Goal: Information Seeking & Learning: Learn about a topic

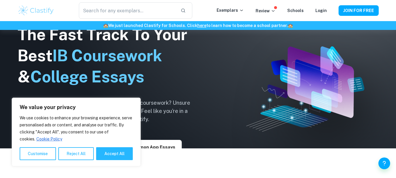
scroll to position [30, 0]
click at [239, 11] on p "Exemplars" at bounding box center [229, 10] width 27 height 6
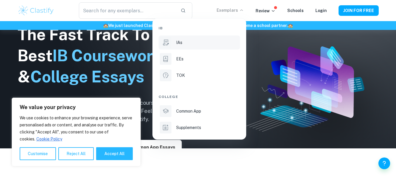
click at [180, 43] on p "IAs" at bounding box center [179, 42] width 6 height 6
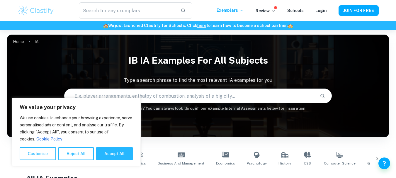
click at [153, 97] on input "text" at bounding box center [189, 96] width 250 height 16
click at [110, 153] on button "Accept All" at bounding box center [114, 153] width 37 height 13
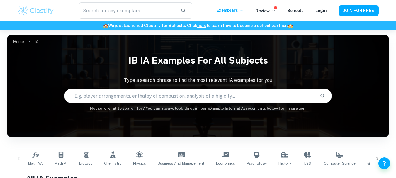
checkbox input "true"
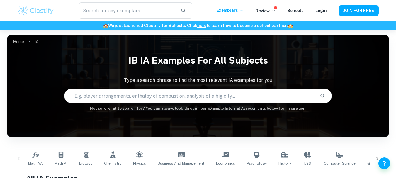
click at [94, 99] on input "text" at bounding box center [189, 96] width 250 height 16
type input "biología"
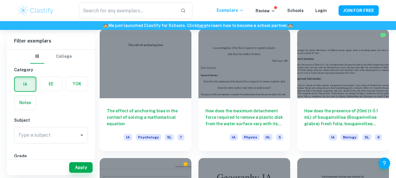
scroll to position [569, 0]
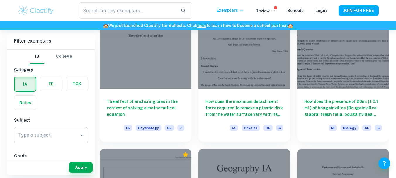
click at [81, 136] on icon "Open" at bounding box center [81, 134] width 7 height 7
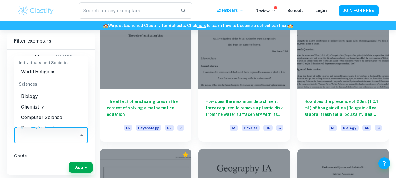
scroll to position [710, 0]
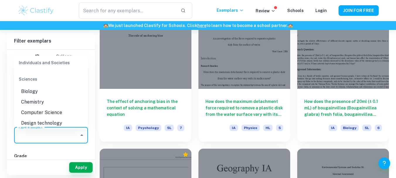
click at [31, 93] on li "Biology" at bounding box center [51, 91] width 74 height 11
type input "Biology"
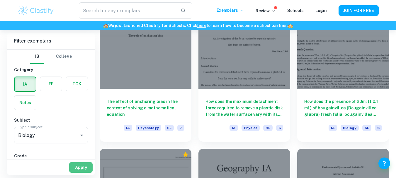
click at [80, 167] on button "Apply" at bounding box center [80, 167] width 23 height 11
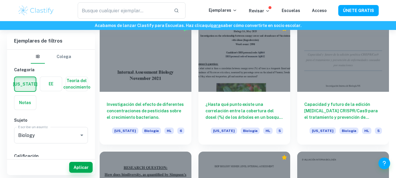
scroll to position [694, 0]
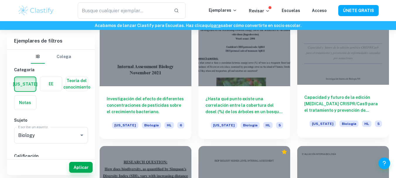
click at [332, 102] on font "Capacidad y futuro de la edición [MEDICAL_DATA] CRISPR/Cas9 para el tratamiento…" at bounding box center [341, 110] width 74 height 30
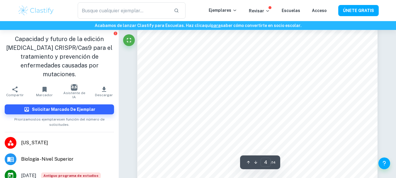
scroll to position [1176, 0]
type input "6"
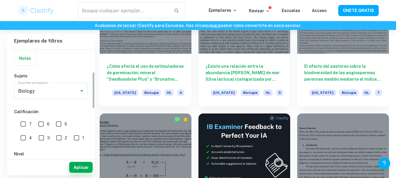
scroll to position [71, 0]
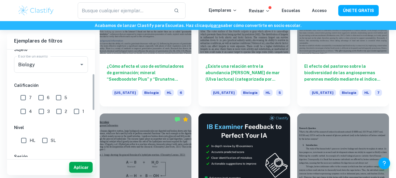
drag, startPoint x: 93, startPoint y: 66, endPoint x: 95, endPoint y: 90, distance: 24.4
click at [23, 99] on input "7" at bounding box center [23, 98] width 12 height 12
checkbox input "true"
click at [46, 141] on input "SL" at bounding box center [45, 140] width 12 height 12
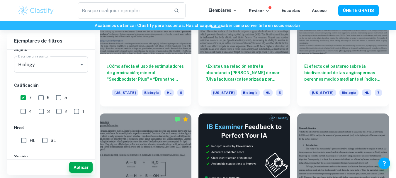
checkbox input "true"
click at [77, 167] on button "Apply" at bounding box center [80, 167] width 23 height 11
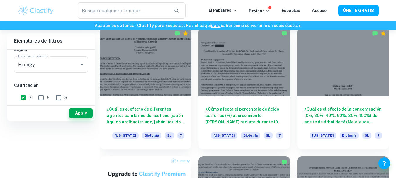
scroll to position [30, 0]
